Goal: Task Accomplishment & Management: Manage account settings

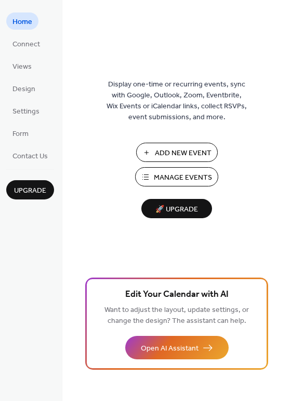
click at [179, 177] on span "Manage Events" at bounding box center [183, 177] width 58 height 11
click at [27, 84] on span "Design" at bounding box center [23, 89] width 23 height 11
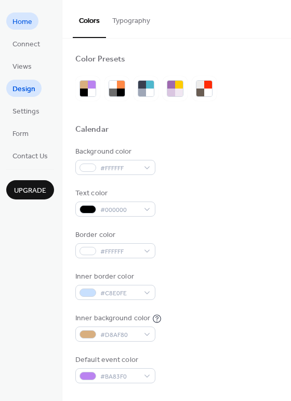
click at [17, 20] on span "Home" at bounding box center [22, 22] width 20 height 11
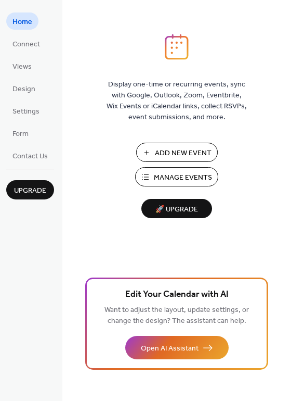
click at [167, 162] on div "Add New Event Manage Events 🚀 Upgrade" at bounding box center [177, 180] width 104 height 75
click at [167, 169] on button "Manage Events" at bounding box center [176, 176] width 83 height 19
